Goal: Task Accomplishment & Management: Complete application form

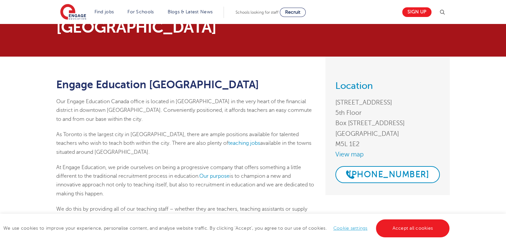
scroll to position [16, 0]
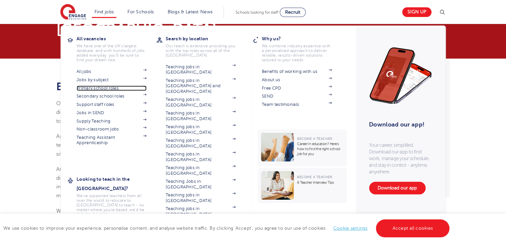
click at [112, 88] on link "Primary school roles" at bounding box center [112, 88] width 70 height 5
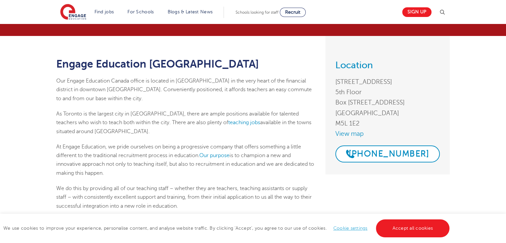
scroll to position [40, 0]
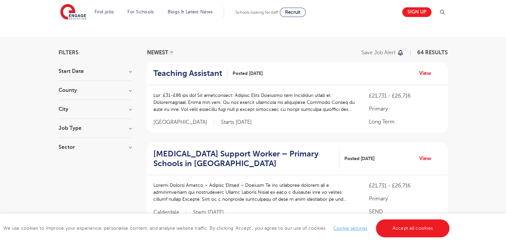
scroll to position [29, 0]
click at [236, 90] on div "£21,731 - £26,716 Primary Long Term [GEOGRAPHIC_DATA] Starts [DATE]" at bounding box center [297, 109] width 301 height 47
click at [211, 75] on h2 "Teaching Assistant" at bounding box center [187, 74] width 69 height 10
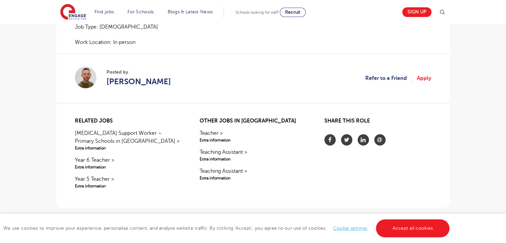
scroll to position [643, 0]
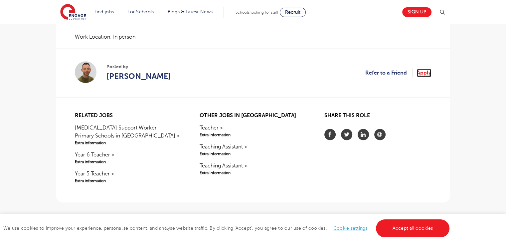
click at [421, 70] on link "Apply" at bounding box center [424, 73] width 14 height 9
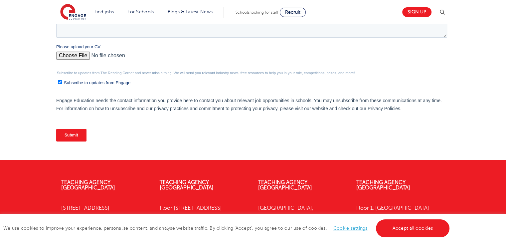
scroll to position [238, 0]
